Goal: Check status: Check status

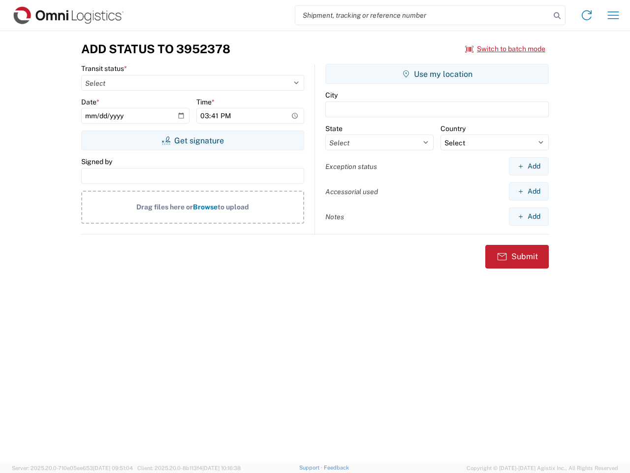
click at [423, 15] on input "search" at bounding box center [422, 15] width 255 height 19
click at [557, 16] on icon at bounding box center [557, 16] width 14 height 14
click at [587, 15] on icon at bounding box center [587, 15] width 16 height 16
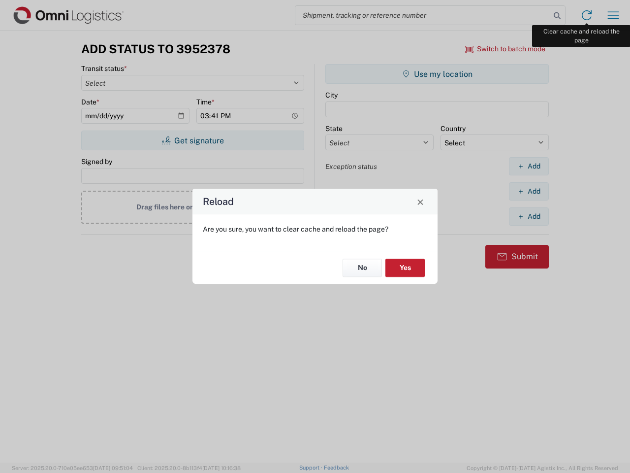
click at [613, 15] on div "Reload Are you sure, you want to clear cache and reload the page? No Yes" at bounding box center [315, 236] width 630 height 473
click at [506, 49] on div "Reload Are you sure, you want to clear cache and reload the page? No Yes" at bounding box center [315, 236] width 630 height 473
click at [192, 140] on div "Reload Are you sure, you want to clear cache and reload the page? No Yes" at bounding box center [315, 236] width 630 height 473
click at [437, 74] on div "Reload Are you sure, you want to clear cache and reload the page? No Yes" at bounding box center [315, 236] width 630 height 473
click at [529, 166] on div "Reload Are you sure, you want to clear cache and reload the page? No Yes" at bounding box center [315, 236] width 630 height 473
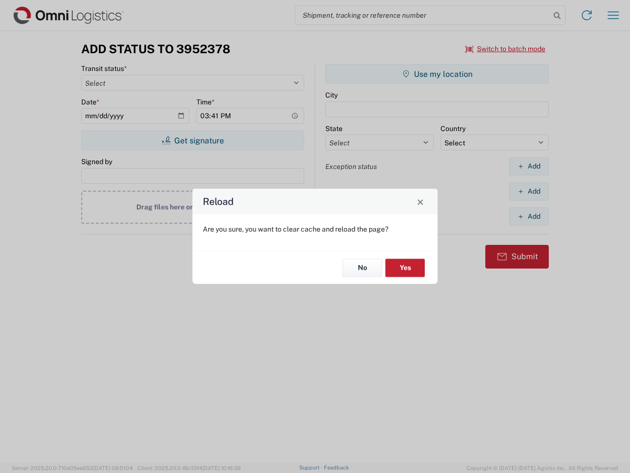
click at [529, 191] on div "Reload Are you sure, you want to clear cache and reload the page? No Yes" at bounding box center [315, 236] width 630 height 473
click at [529, 216] on div "Reload Are you sure, you want to clear cache and reload the page? No Yes" at bounding box center [315, 236] width 630 height 473
